Goal: Task Accomplishment & Management: Manage account settings

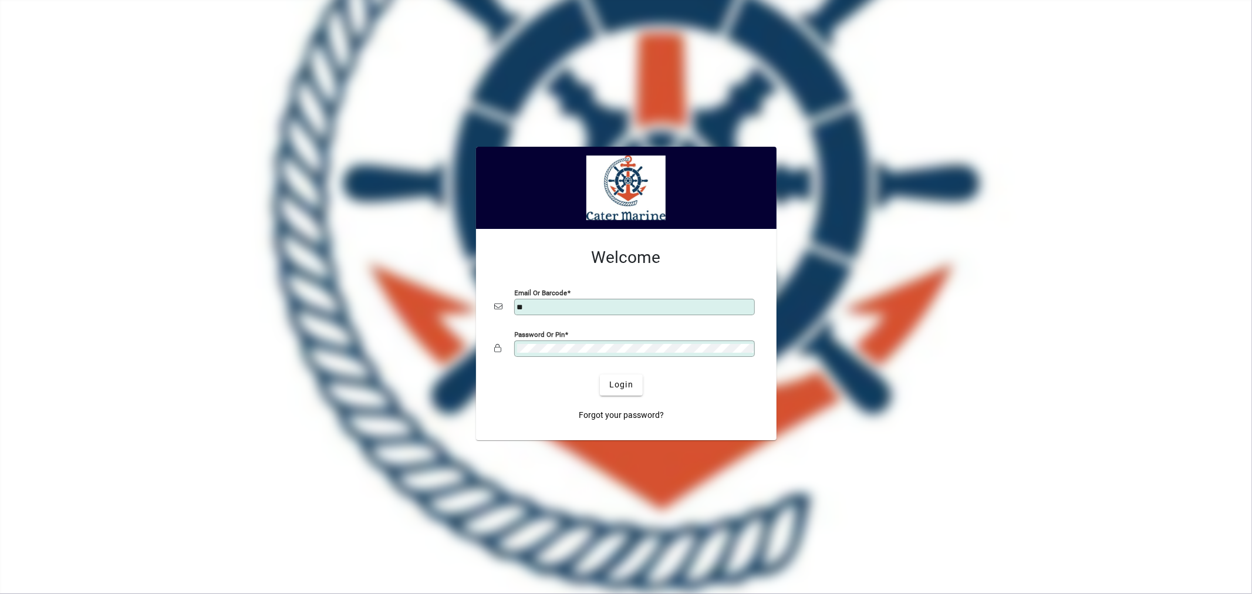
type input "**********"
click at [626, 397] on span "submit" at bounding box center [621, 385] width 43 height 28
